Goal: Task Accomplishment & Management: Manage account settings

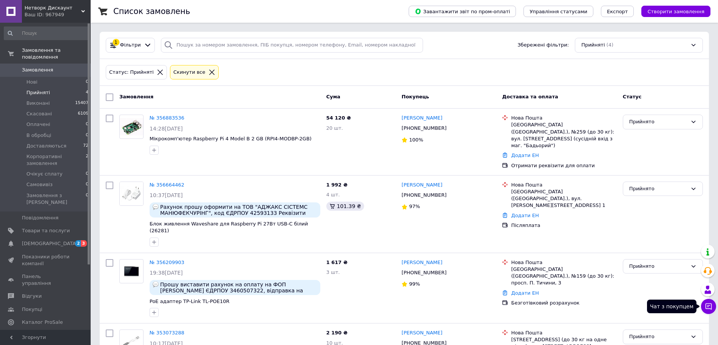
click at [710, 306] on icon at bounding box center [709, 306] width 8 height 8
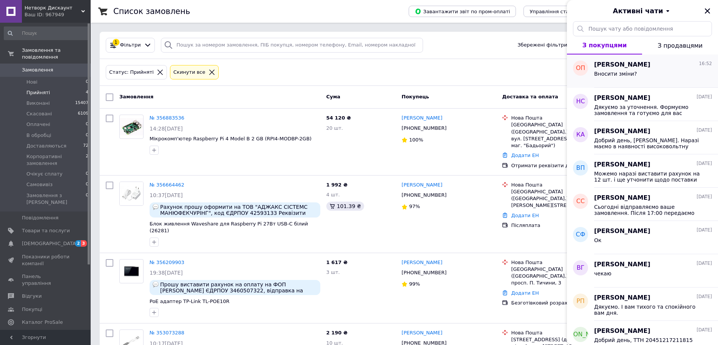
click at [639, 71] on div "Вносити зміни?" at bounding box center [653, 75] width 118 height 12
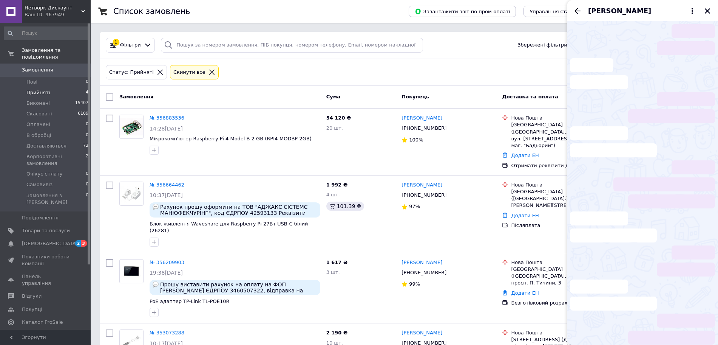
scroll to position [134, 0]
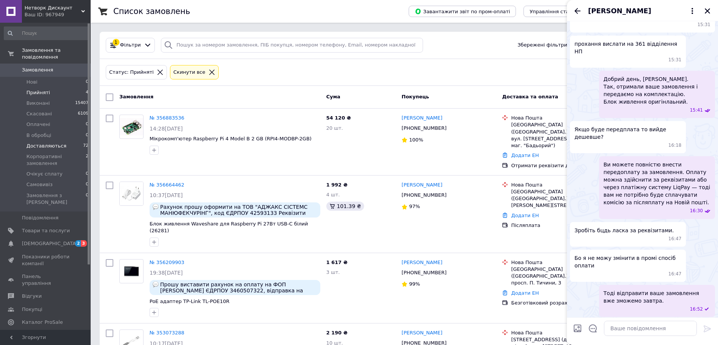
click at [51, 142] on span "Доставляються" at bounding box center [46, 145] width 40 height 7
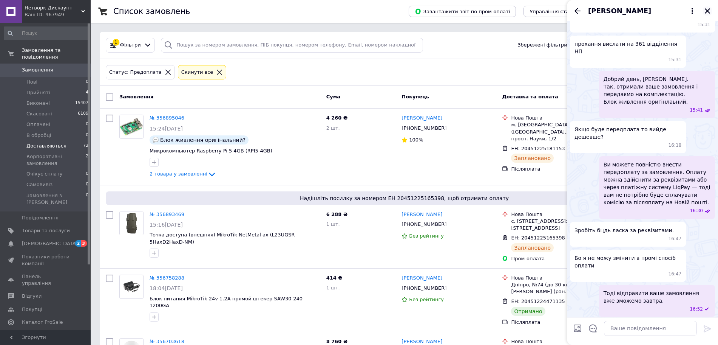
click at [711, 13] on icon "Закрити" at bounding box center [707, 11] width 7 height 7
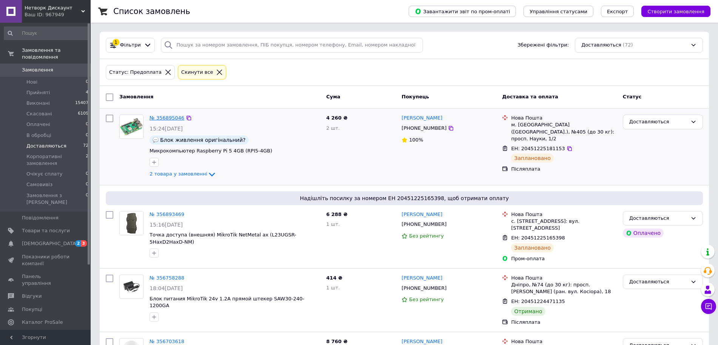
click at [156, 116] on link "№ 356895046" at bounding box center [167, 118] width 35 height 6
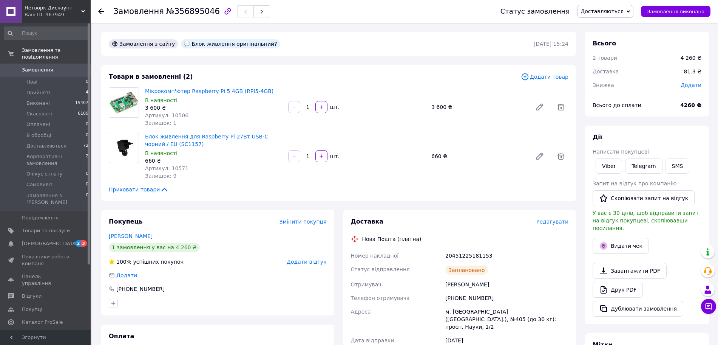
click at [718, 303] on div "Замовлення №356895046 Статус замовлення Доставляються Прийнято Виконано Скасова…" at bounding box center [405, 328] width 626 height 611
click at [710, 309] on icon at bounding box center [709, 306] width 8 height 8
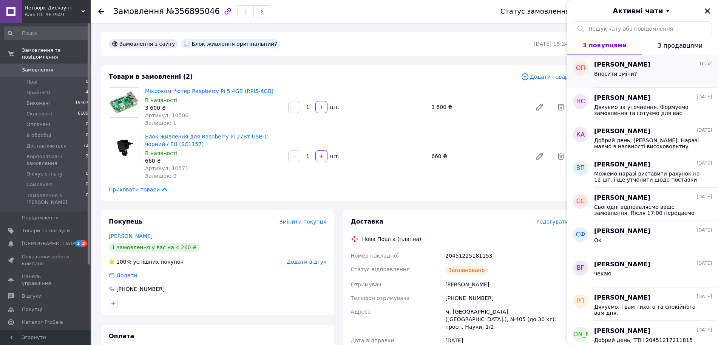
click at [641, 82] on div "[PERSON_NAME] 16:52 Вносити зміни?" at bounding box center [656, 70] width 124 height 33
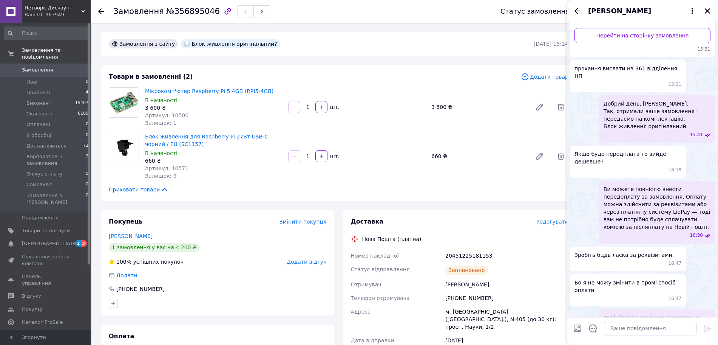
scroll to position [87, 0]
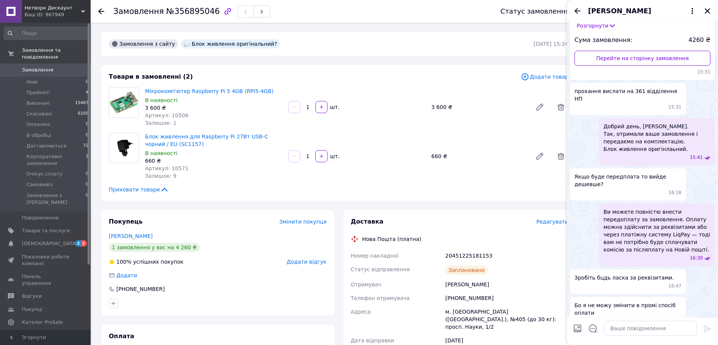
click at [467, 296] on div "[PHONE_NUMBER]" at bounding box center [507, 298] width 126 height 14
copy div "[PHONE_NUMBER]"
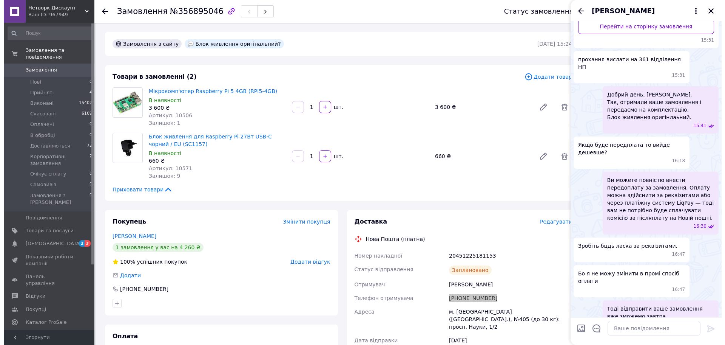
scroll to position [134, 0]
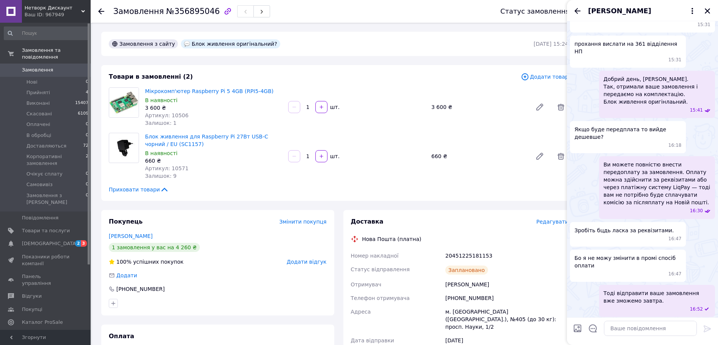
click at [214, 180] on div "Блок живлення для Raspberry Pi 27Вт USB-C чорний / EU (SC1157) В наявності 660 …" at bounding box center [213, 156] width 143 height 50
click at [464, 298] on div "[PHONE_NUMBER]" at bounding box center [507, 298] width 126 height 14
click at [464, 297] on div "[PHONE_NUMBER]" at bounding box center [507, 298] width 126 height 14
click at [526, 244] on div "Доставка Редагувати Нова Пошта (платна) Номер накладної 20451225181153 Статус в…" at bounding box center [460, 333] width 218 height 232
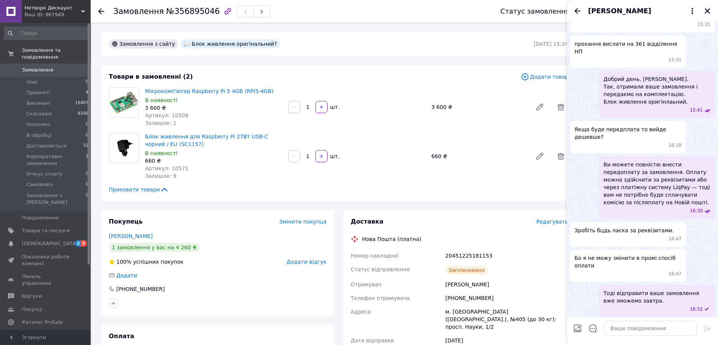
click at [707, 9] on icon "Закрити" at bounding box center [707, 11] width 7 height 7
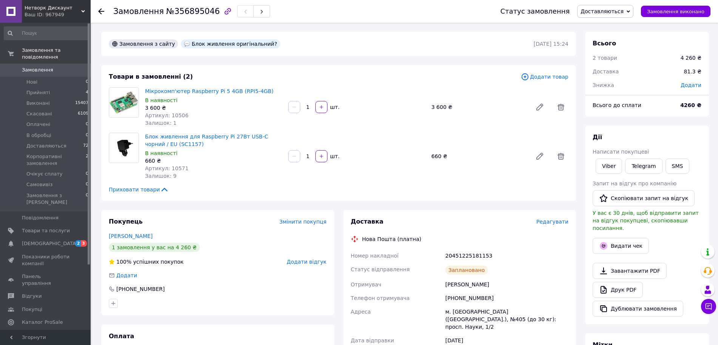
click at [554, 221] on span "Редагувати" at bounding box center [552, 221] width 32 height 6
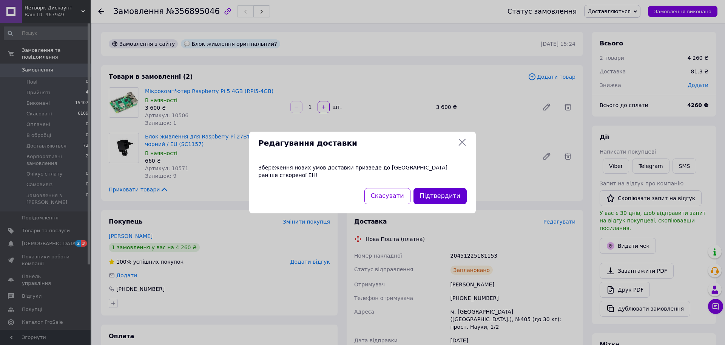
click at [456, 197] on button "Підтвердити" at bounding box center [440, 196] width 53 height 16
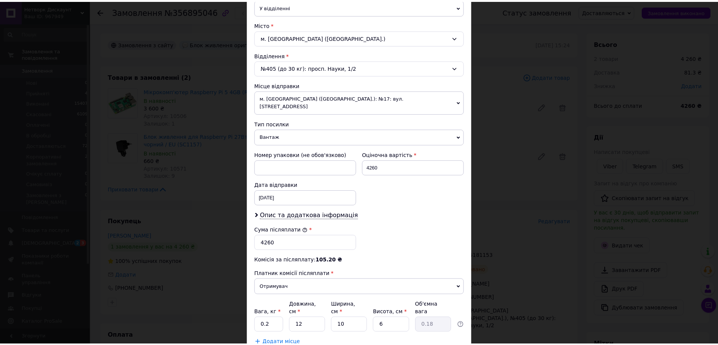
scroll to position [232, 0]
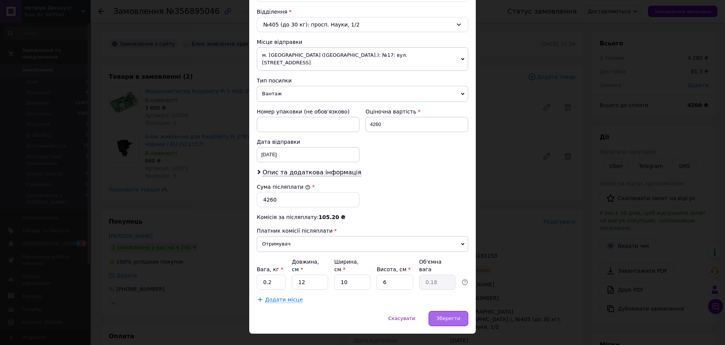
click at [443, 311] on div "Зберегти" at bounding box center [449, 318] width 40 height 15
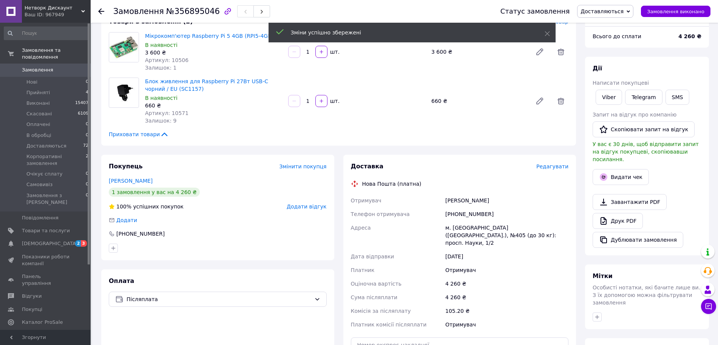
scroll to position [142, 0]
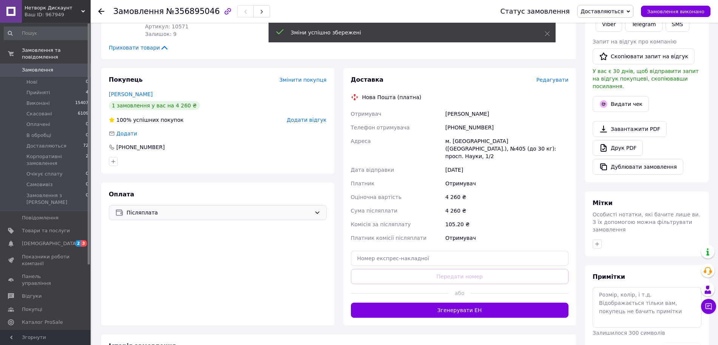
click at [178, 219] on div "Післяплата" at bounding box center [218, 212] width 218 height 15
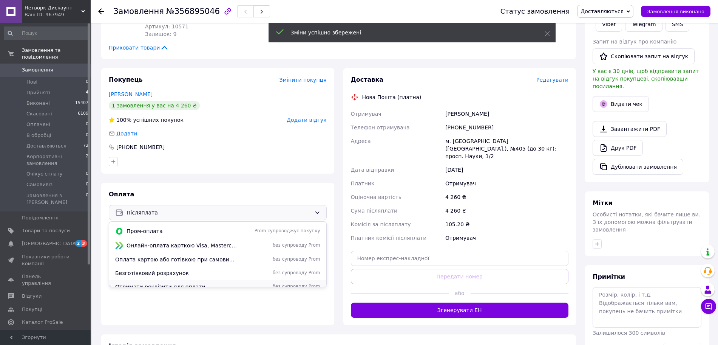
scroll to position [19, 0]
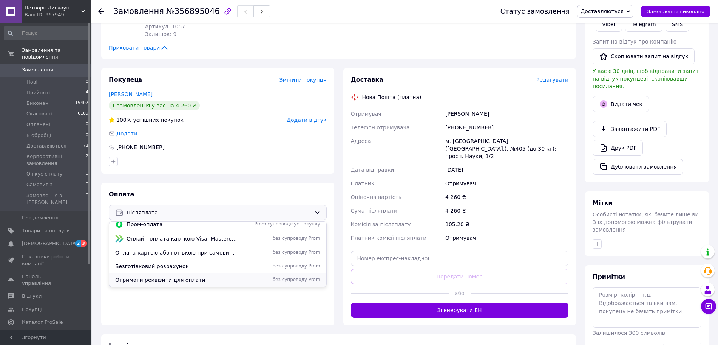
click at [200, 280] on span "Отримати реквізити для оплати" at bounding box center [176, 280] width 122 height 8
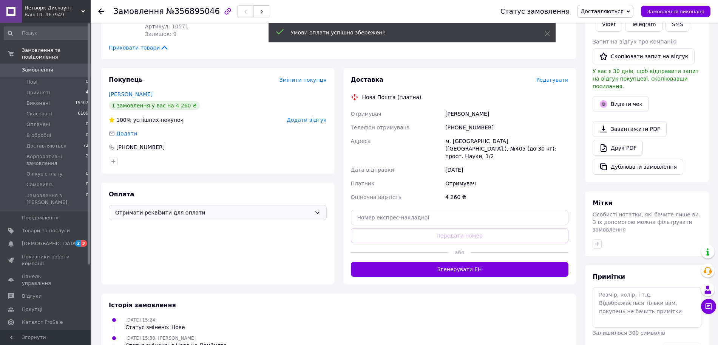
click at [554, 78] on span "Редагувати" at bounding box center [552, 80] width 32 height 6
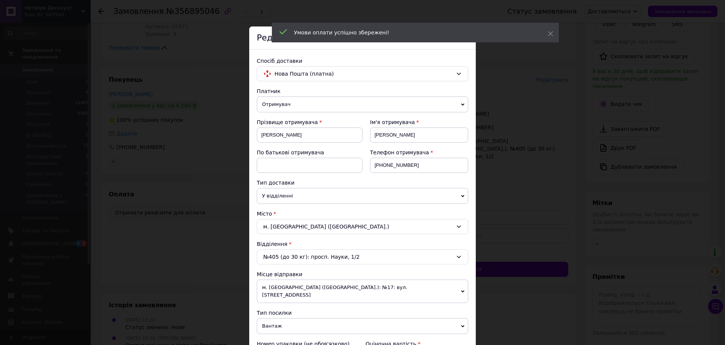
click at [620, 228] on div "× Редагування доставки Спосіб доставки Нова Пошта (платна) Платник Отримувач Ві…" at bounding box center [362, 172] width 725 height 345
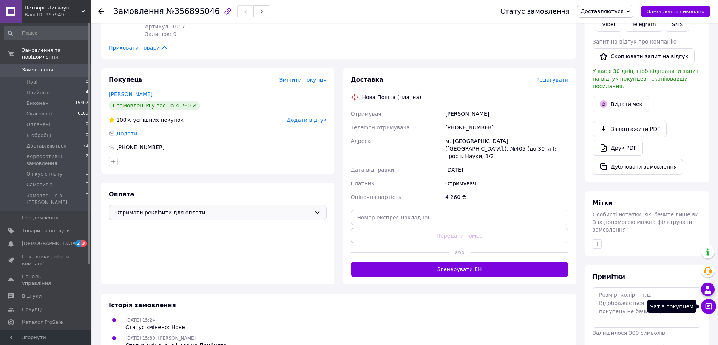
drag, startPoint x: 708, startPoint y: 306, endPoint x: 705, endPoint y: 292, distance: 14.6
click at [708, 306] on icon at bounding box center [709, 306] width 6 height 6
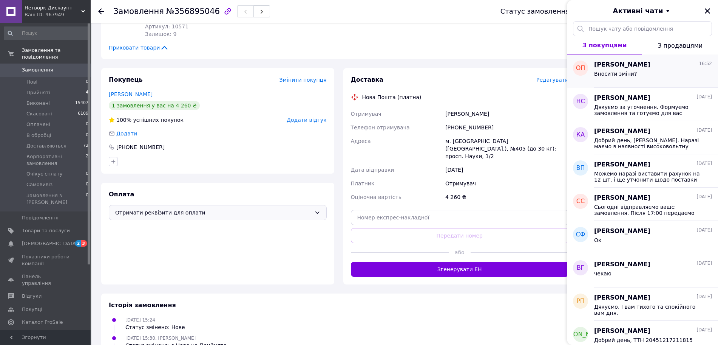
click at [641, 76] on div "Вносити зміни?" at bounding box center [653, 75] width 118 height 12
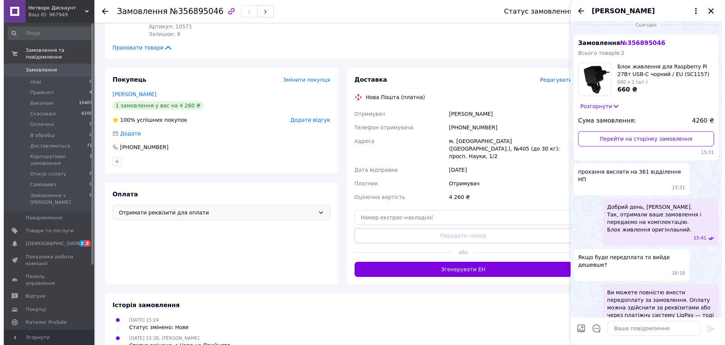
scroll to position [0, 0]
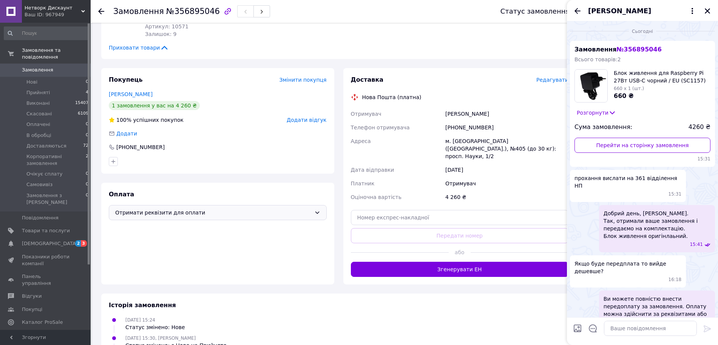
click at [549, 79] on span "Редагувати" at bounding box center [552, 80] width 32 height 6
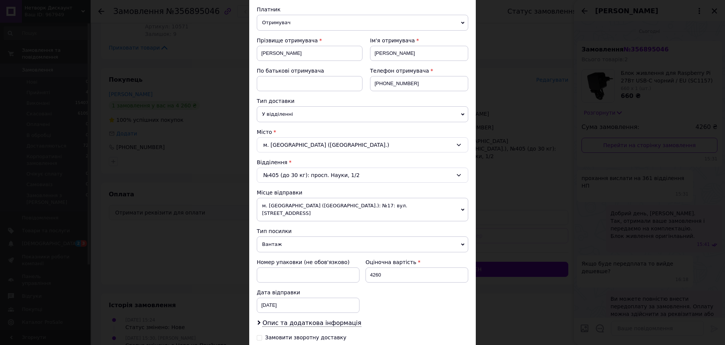
scroll to position [94, 0]
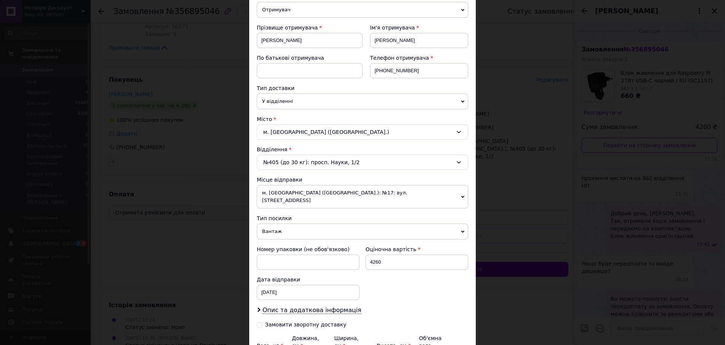
click at [317, 161] on div "№405 (до 30 кг): просп. Науки, 1/2" at bounding box center [363, 162] width 212 height 15
type input "361"
click at [336, 190] on li "№ 361 (до 30 кг на одне місце): просп. Науки, 1" at bounding box center [362, 194] width 211 height 12
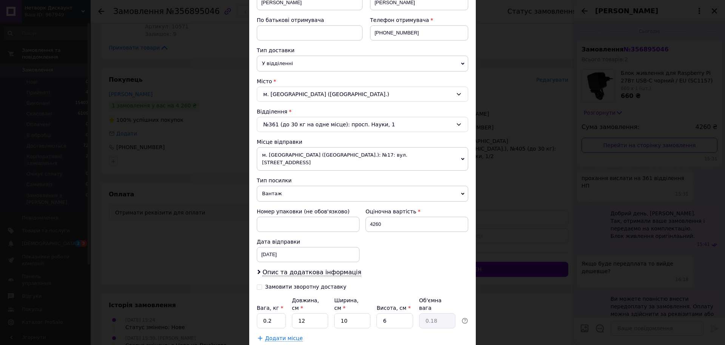
scroll to position [171, 0]
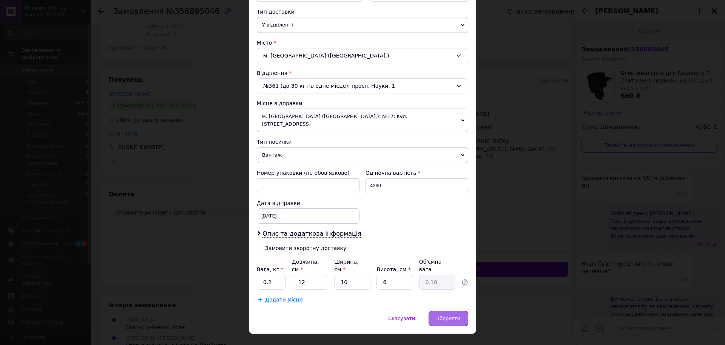
click at [436, 311] on div "Зберегти" at bounding box center [449, 318] width 40 height 15
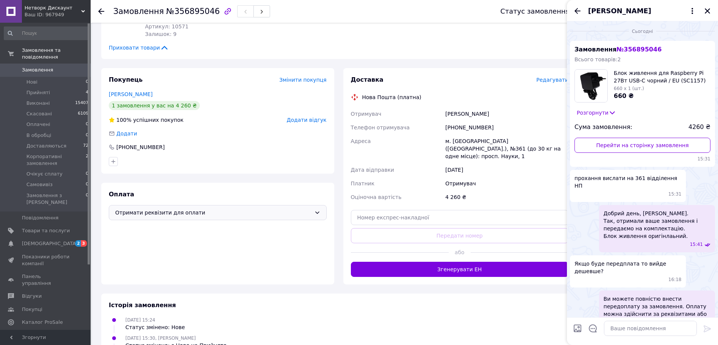
click at [518, 124] on div "[PHONE_NUMBER]" at bounding box center [507, 128] width 126 height 14
click at [467, 128] on div "[PHONE_NUMBER]" at bounding box center [507, 128] width 126 height 14
click at [466, 128] on div "[PHONE_NUMBER]" at bounding box center [507, 128] width 126 height 14
copy div "[PHONE_NUMBER]"
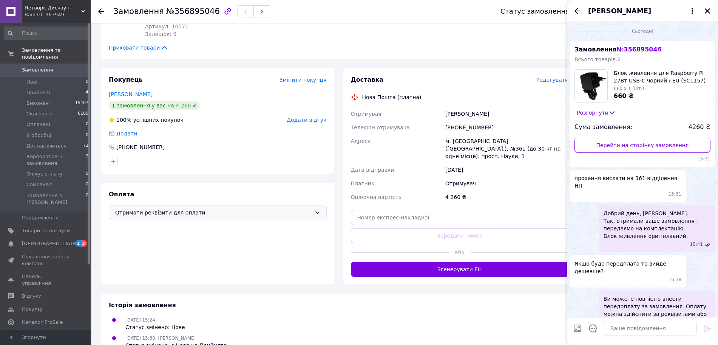
click at [507, 163] on div "[DATE]" at bounding box center [507, 170] width 126 height 14
click at [552, 77] on span "Редагувати" at bounding box center [552, 80] width 32 height 6
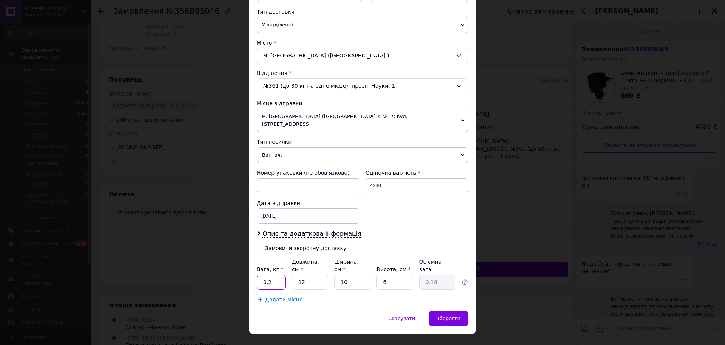
click at [270, 274] on input "0.2" at bounding box center [271, 281] width 29 height 15
click at [324, 274] on input "12" at bounding box center [310, 281] width 36 height 15
type input "1"
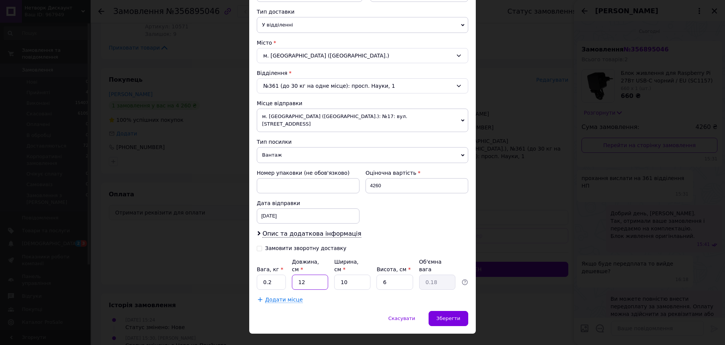
type input "0.1"
type input "14"
type input "0.21"
type input "14"
type input "1"
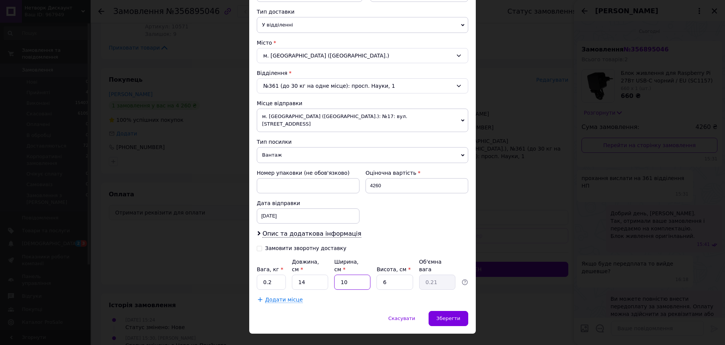
type input "0.1"
type input "10"
type input "0.21"
click at [350, 311] on div "Скасувати   Зберегти" at bounding box center [362, 322] width 227 height 23
click at [454, 311] on div "Зберегти" at bounding box center [449, 318] width 40 height 15
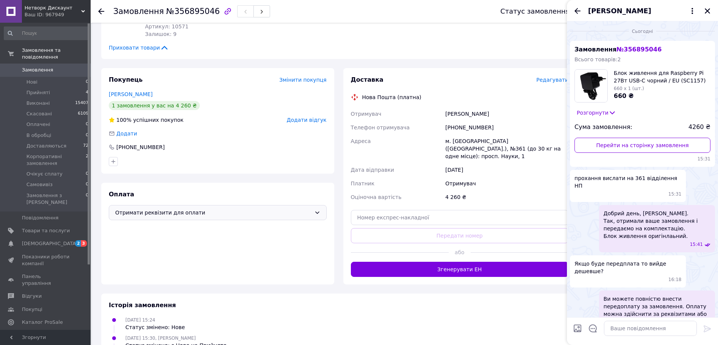
click at [335, 317] on div "[DATE] 15:24 Статус змінено: Нове" at bounding box center [339, 322] width 466 height 15
click at [708, 304] on icon "button" at bounding box center [707, 303] width 9 height 9
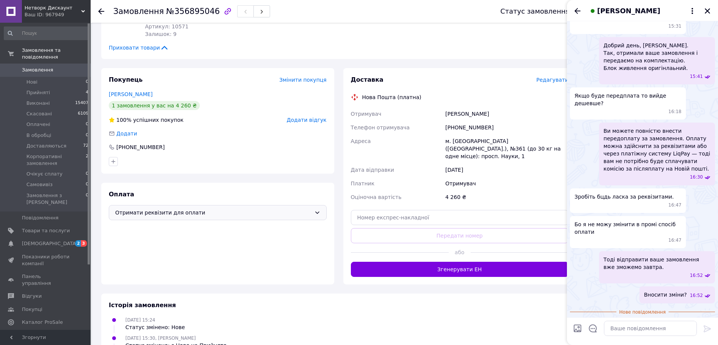
click at [625, 11] on span "[PERSON_NAME]" at bounding box center [628, 11] width 63 height 10
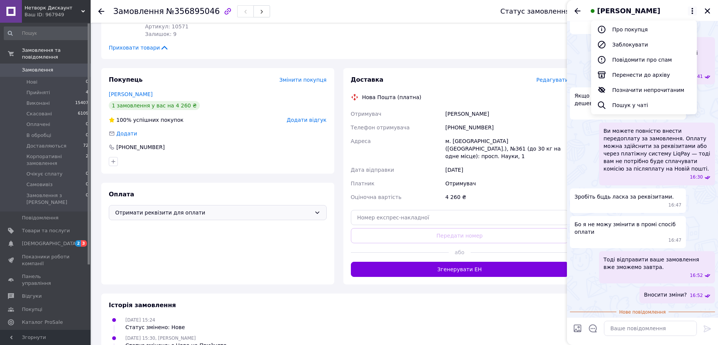
click at [465, 125] on div "[PHONE_NUMBER]" at bounding box center [507, 128] width 126 height 14
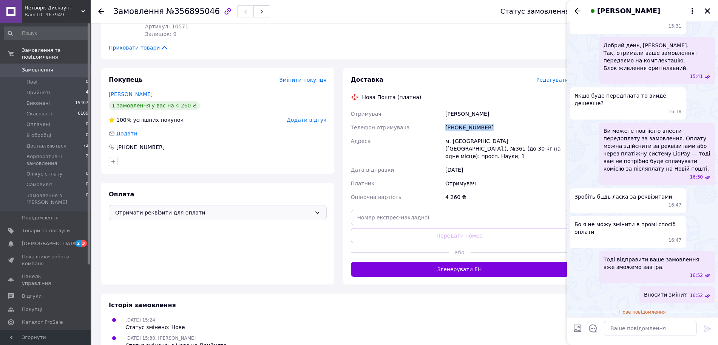
click at [465, 125] on div "[PHONE_NUMBER]" at bounding box center [507, 128] width 126 height 14
copy div "[PHONE_NUMBER]"
click at [671, 331] on textarea at bounding box center [650, 327] width 93 height 15
paste textarea "Надсилаємо вам реквізити 💳: IBAN: [FINANCIAL_ID] Отримувач: [PERSON_NAME]/ДРФО:…"
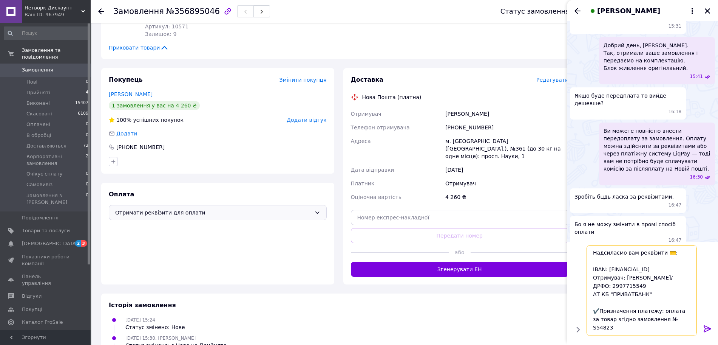
scroll to position [49, 0]
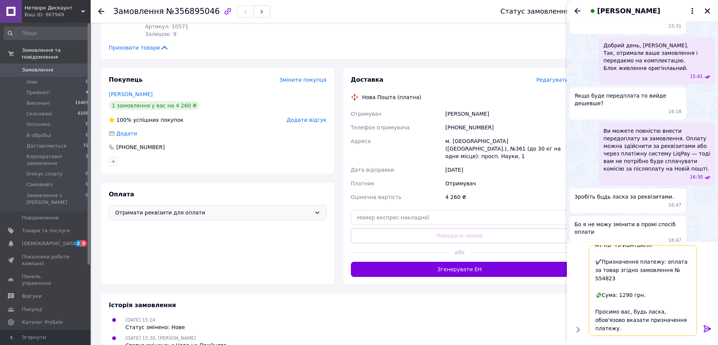
click at [672, 286] on textarea "Надсилаємо вам реквізити 💳: IBAN: [FINANCIAL_ID] Отримувач: [PERSON_NAME]/ДРФО:…" at bounding box center [643, 290] width 108 height 91
paste textarea "40"
click at [624, 305] on textarea "Надсилаємо вам реквізити 💳: IBAN: [FINANCIAL_ID] Отримувач: [PERSON_NAME]/ДРФО:…" at bounding box center [643, 290] width 108 height 89
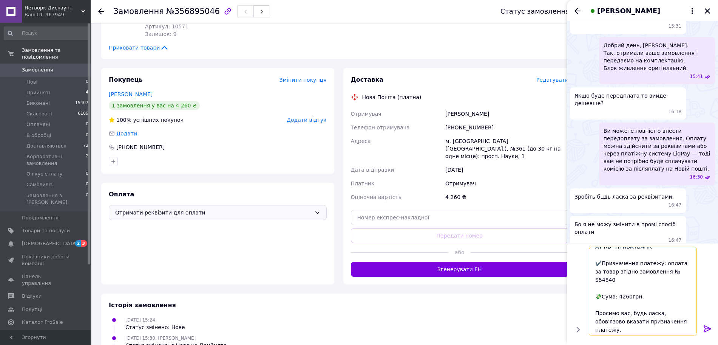
scroll to position [51, 0]
type textarea "Надсилаємо вам реквізити 💳: IBAN: [FINANCIAL_ID] Отримувач: [PERSON_NAME]/ДРФО:…"
click at [711, 327] on icon at bounding box center [707, 328] width 9 height 9
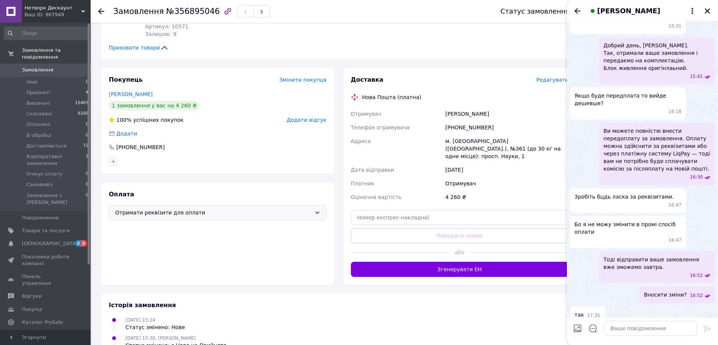
scroll to position [288, 0]
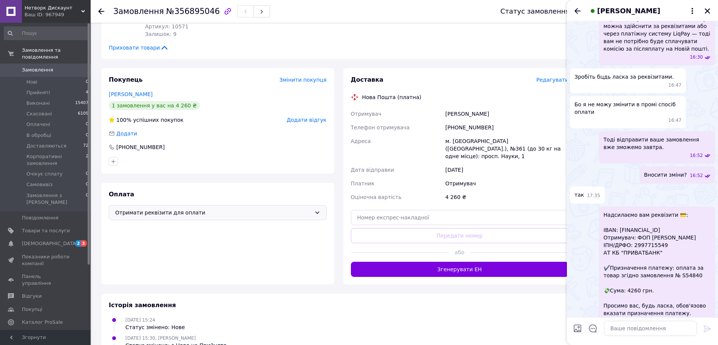
click at [651, 211] on span "Надсилаємо вам реквізити 💳: IBAN: [FINANCIAL_ID] Отримувач: ФОП [PERSON_NAME]/Д…" at bounding box center [657, 264] width 107 height 106
copy span "[FINANCIAL_ID]"
click at [620, 326] on textarea at bounding box center [650, 327] width 93 height 15
paste textarea "[FINANCIAL_ID]"
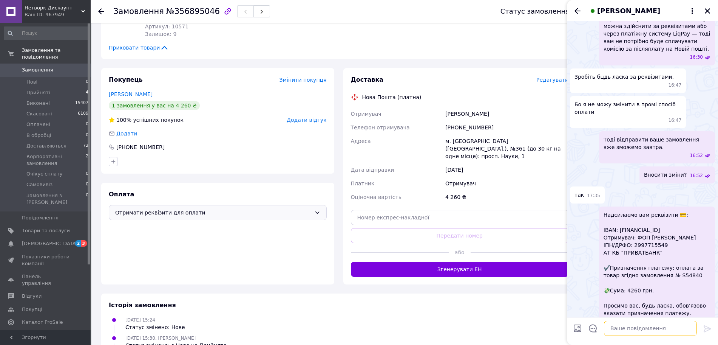
type textarea "[FINANCIAL_ID]"
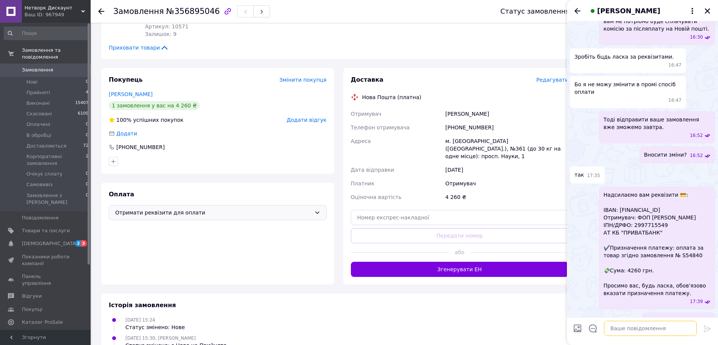
scroll to position [328, 0]
